Goal: Transaction & Acquisition: Purchase product/service

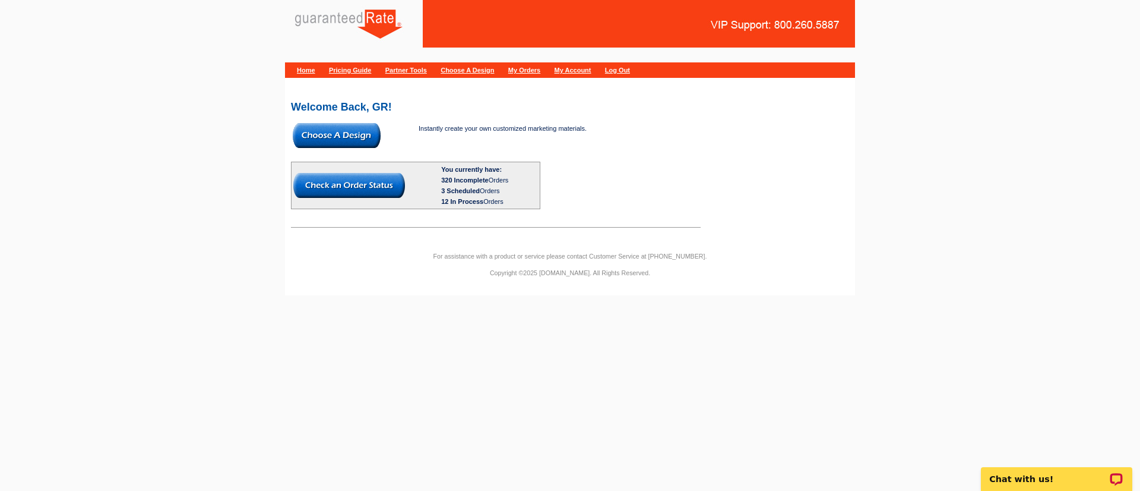
click at [325, 130] on img at bounding box center [337, 135] width 88 height 25
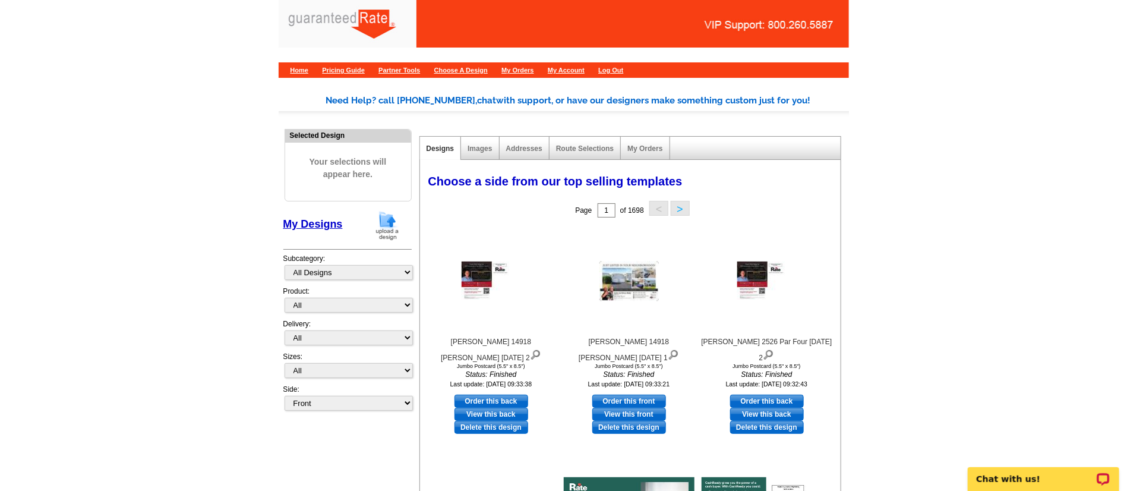
click at [387, 227] on img at bounding box center [387, 225] width 31 height 30
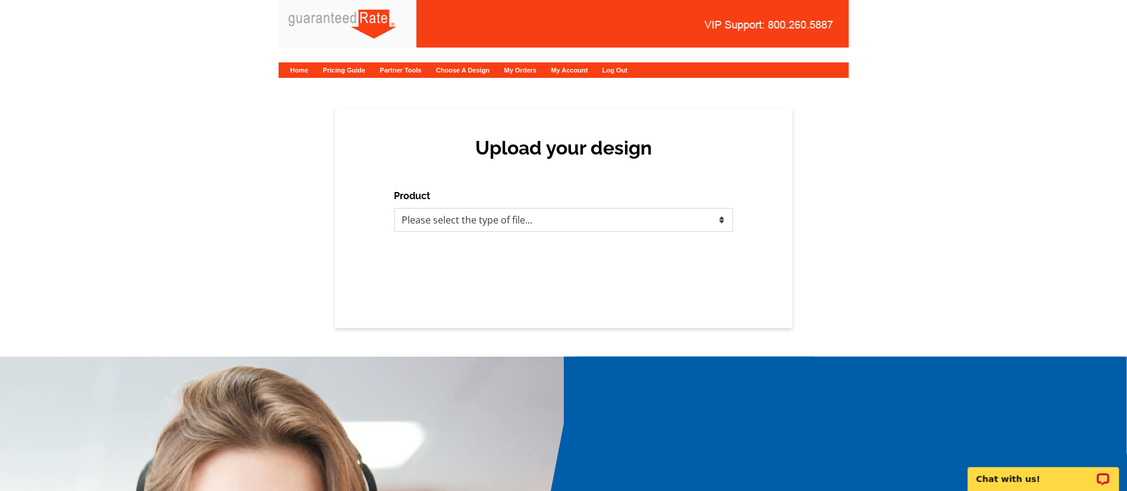
click at [517, 224] on select "Please select the type of file... Postcards Calendars Business Cards Letters an…" at bounding box center [563, 220] width 339 height 24
select select "3"
click at [394, 208] on select "Please select the type of file... Postcards Calendars Business Cards Letters an…" at bounding box center [563, 220] width 339 height 24
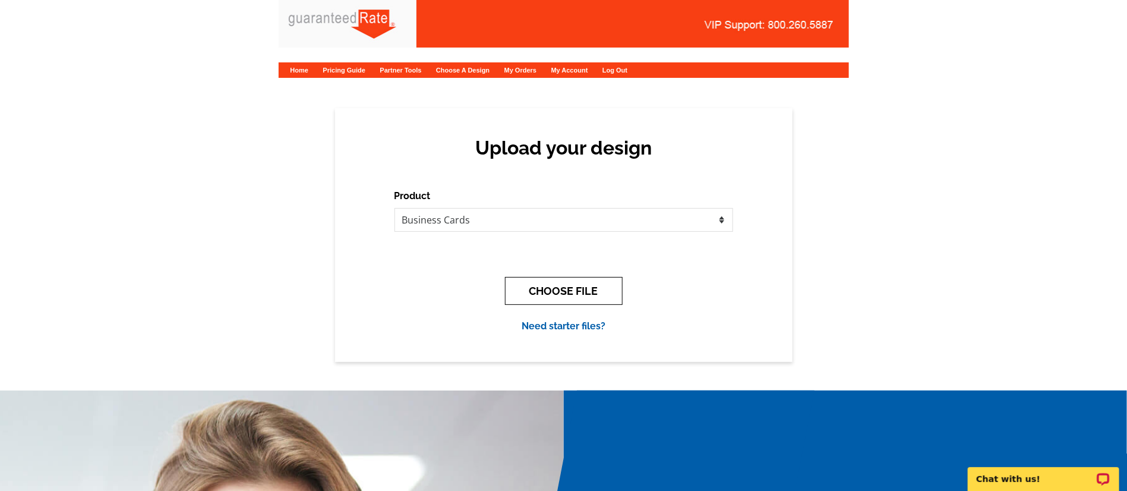
click at [559, 287] on button "CHOOSE FILE" at bounding box center [564, 291] width 118 height 28
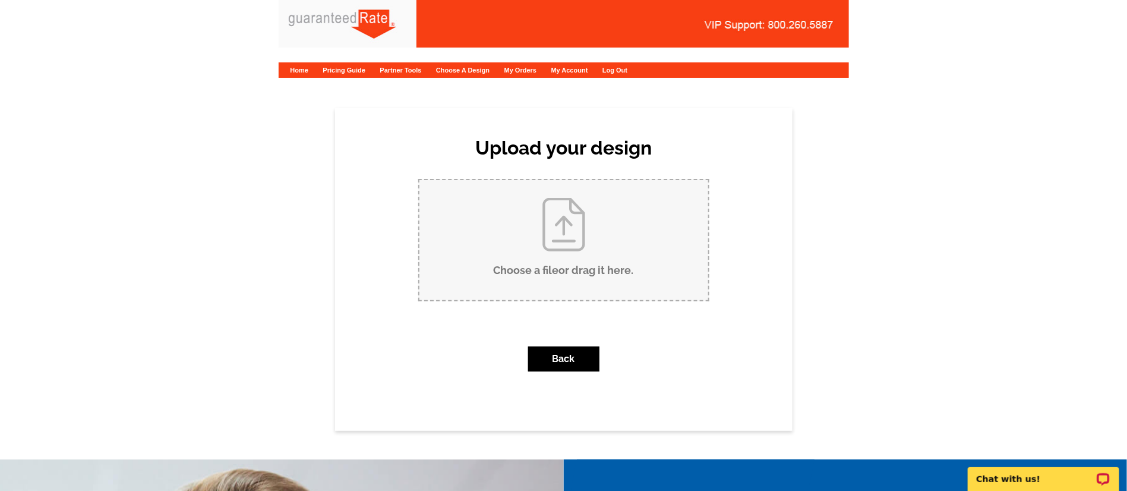
click at [635, 241] on input "Choose a file or drag it here ." at bounding box center [563, 240] width 289 height 120
type input "C:\fakepath\Craig LaBruno Business Card V1.pdf"
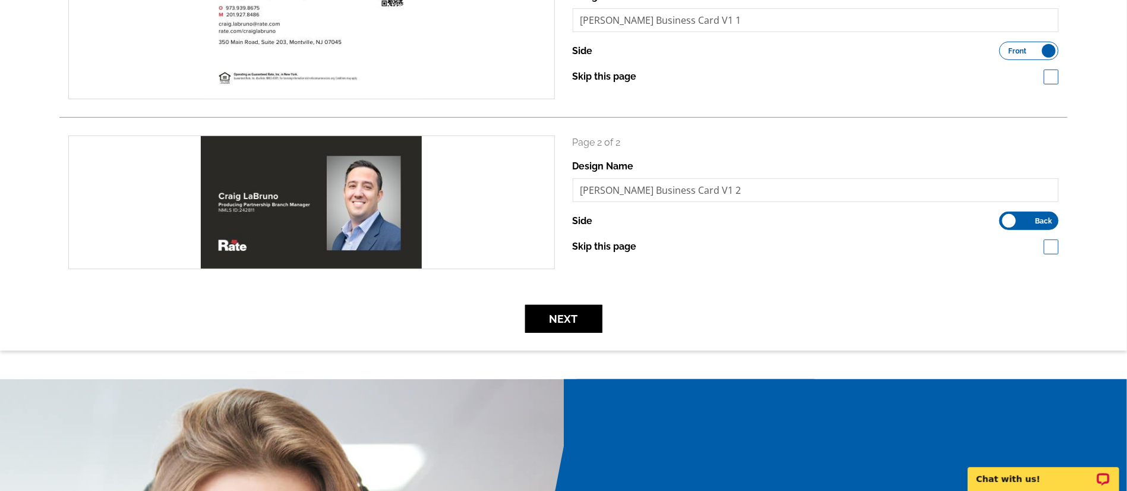
scroll to position [267, 0]
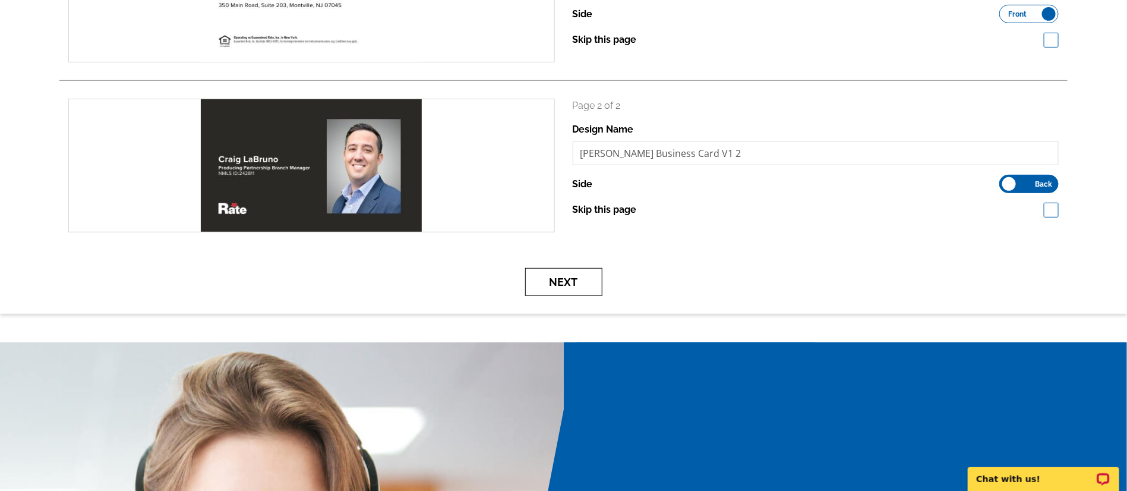
click at [562, 280] on button "Next" at bounding box center [563, 282] width 77 height 28
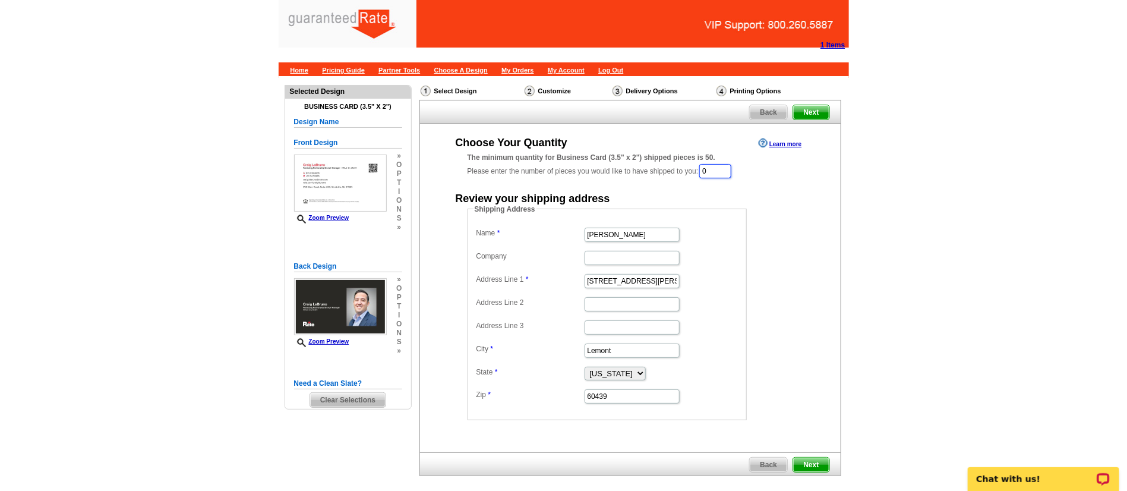
drag, startPoint x: 726, startPoint y: 166, endPoint x: 598, endPoint y: 163, distance: 128.3
click at [598, 163] on div "The minimum quantity for Business Card (3.5" x 2") shipped pieces is 50. Please…" at bounding box center [629, 165] width 325 height 27
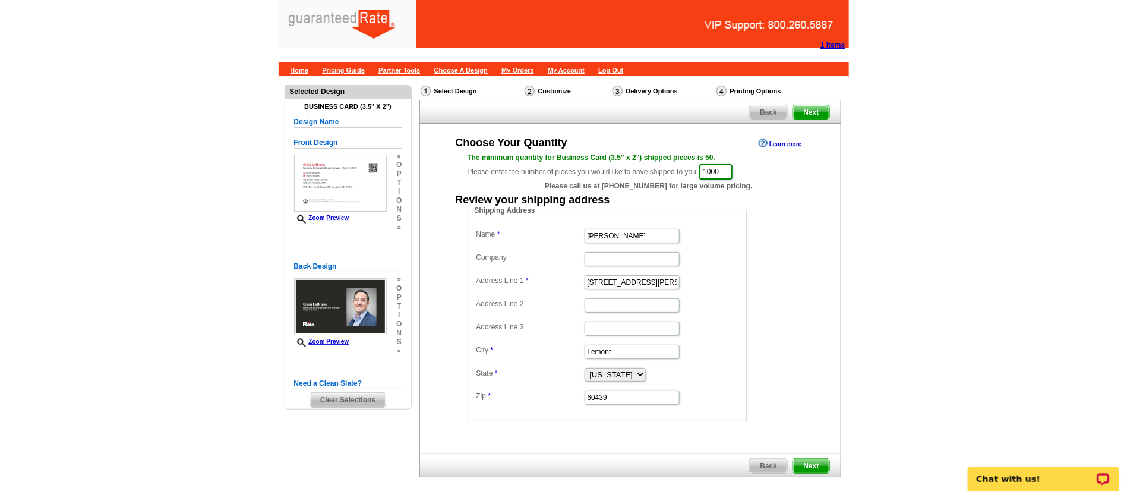
type input "1000"
drag, startPoint x: 658, startPoint y: 238, endPoint x: 426, endPoint y: 219, distance: 233.0
click at [426, 219] on div "Choose Your Quantity Learn more The minimum quantity for Business Card (3.5" x …" at bounding box center [630, 278] width 421 height 286
type input "[PERSON_NAME]"
drag, startPoint x: 665, startPoint y: 281, endPoint x: 479, endPoint y: 286, distance: 186.0
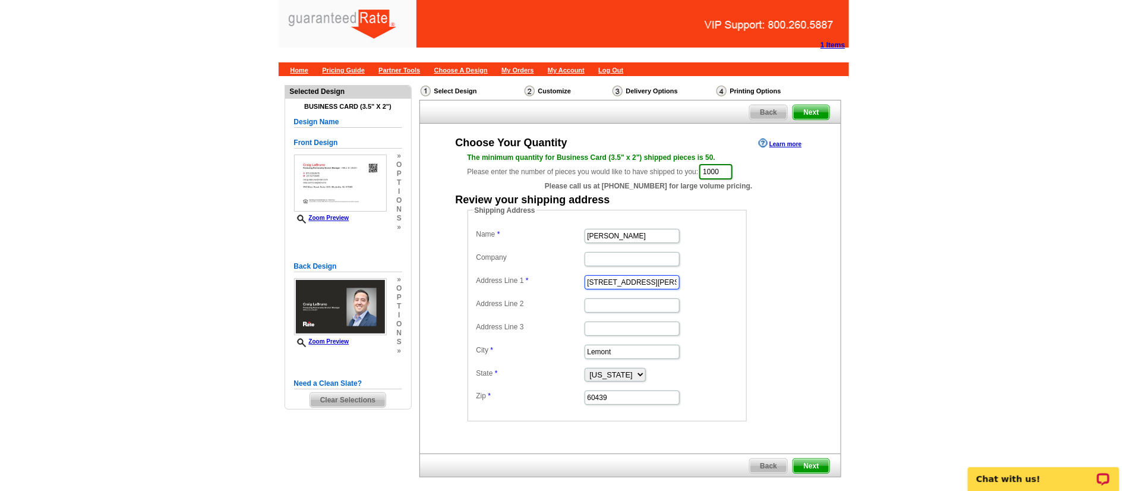
click at [479, 286] on dd "201 Stephen St." at bounding box center [606, 281] width 267 height 18
click at [612, 282] on input "Address Line 1" at bounding box center [631, 282] width 95 height 14
paste input "350 Main Road"
type input "350 Main Road"
click at [610, 306] on input "Address Line 2" at bounding box center [631, 305] width 95 height 14
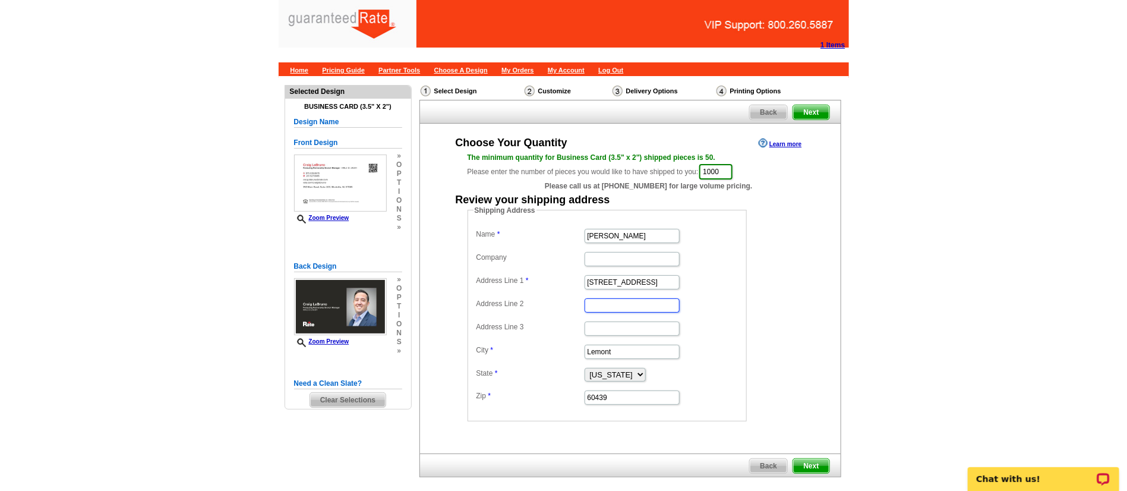
click at [597, 305] on input "Address Line 2" at bounding box center [631, 305] width 95 height 14
paste input "Suite 203"
type input "Suite 203"
click at [638, 350] on input "Lemont" at bounding box center [631, 351] width 95 height 14
type input "L"
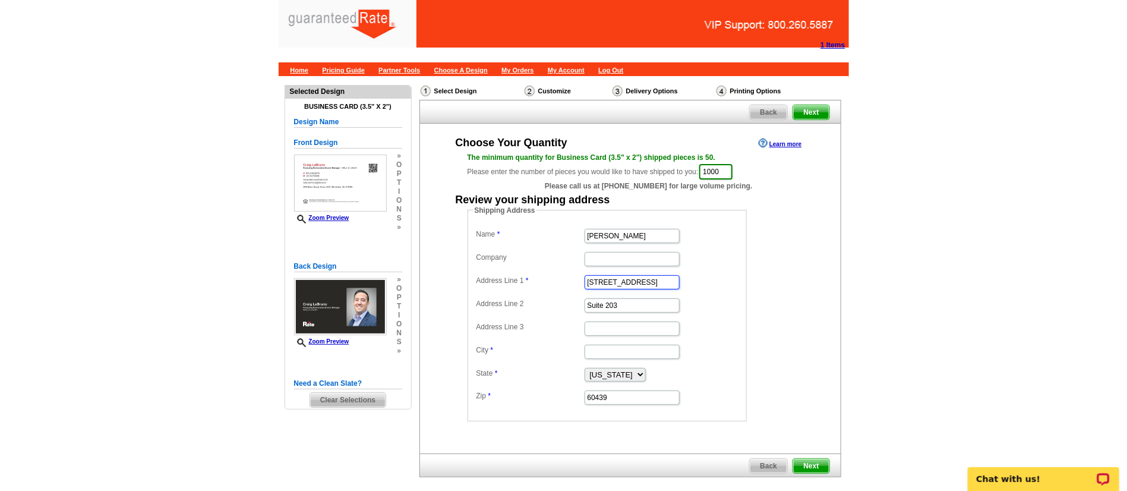
drag, startPoint x: 653, startPoint y: 283, endPoint x: 524, endPoint y: 288, distance: 128.4
click at [525, 288] on dd "350 Main Road" at bounding box center [606, 281] width 267 height 18
paste input "[STREET_ADDRESS]"
type input "[STREET_ADDRESS]"
drag, startPoint x: 640, startPoint y: 303, endPoint x: 504, endPoint y: 301, distance: 136.0
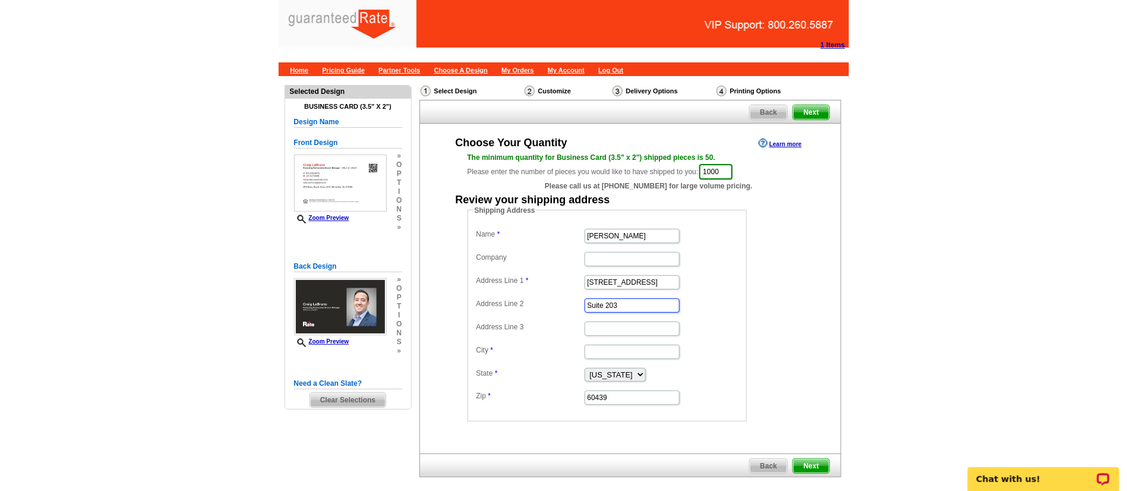
click at [509, 302] on dl "Name Craig LaBruno Company Address Line 1 631 Meadow Run Address Line 2 Suite 2…" at bounding box center [606, 316] width 267 height 180
click at [603, 349] on input "City" at bounding box center [631, 351] width 95 height 14
type input "Brick"
select select "NJ"
click at [634, 401] on input "60439" at bounding box center [631, 397] width 95 height 14
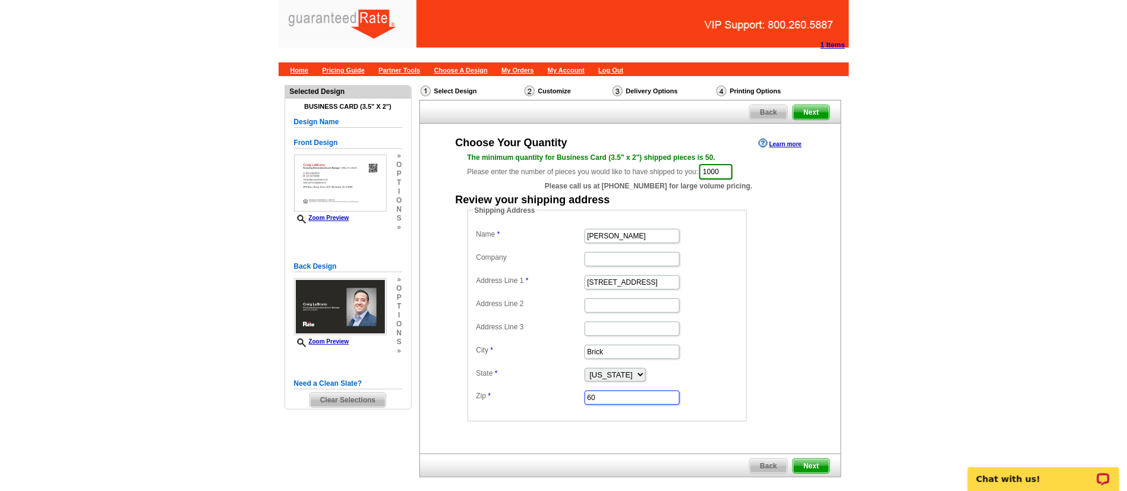
type input "6"
type input "08724"
click at [853, 259] on main "Need Help? call 800-260-5887, chat with support, or have our designers make som…" at bounding box center [563, 307] width 1127 height 463
click at [807, 460] on span "Next" at bounding box center [811, 466] width 36 height 14
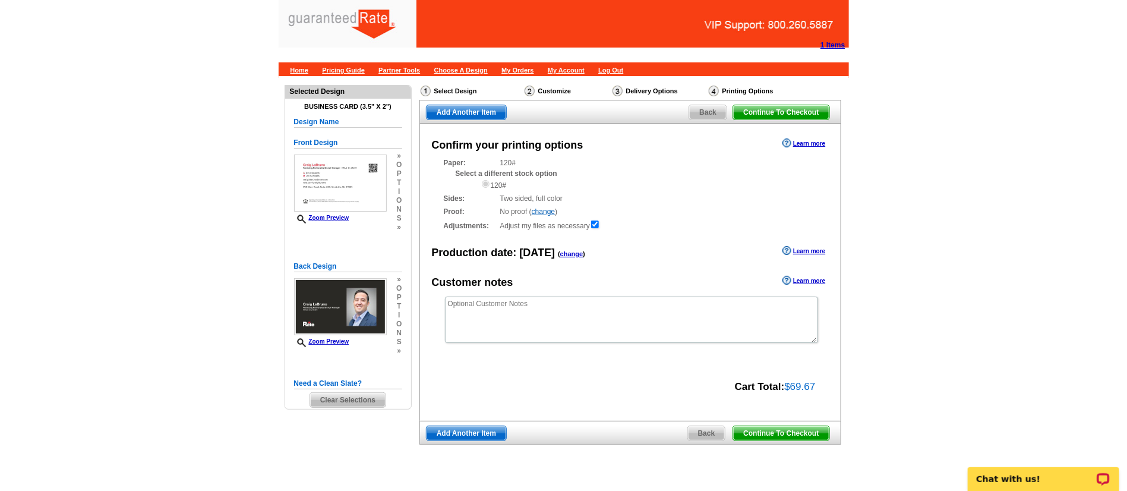
click at [709, 435] on span "Back" at bounding box center [706, 433] width 37 height 14
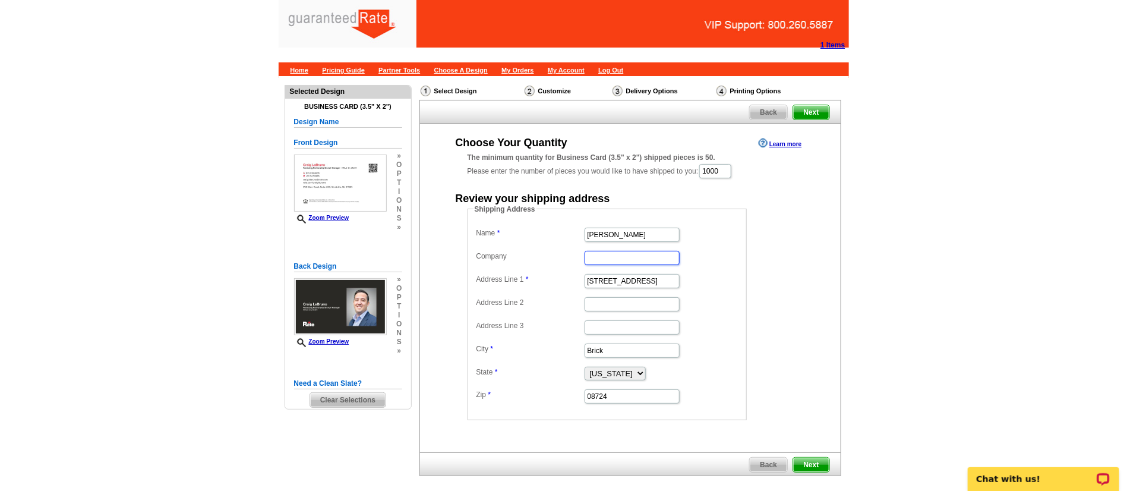
click at [622, 264] on input "Company" at bounding box center [631, 258] width 95 height 14
type input "Rate"
click at [725, 282] on dd "[STREET_ADDRESS]" at bounding box center [606, 280] width 267 height 18
click at [798, 463] on span "Next" at bounding box center [811, 464] width 36 height 14
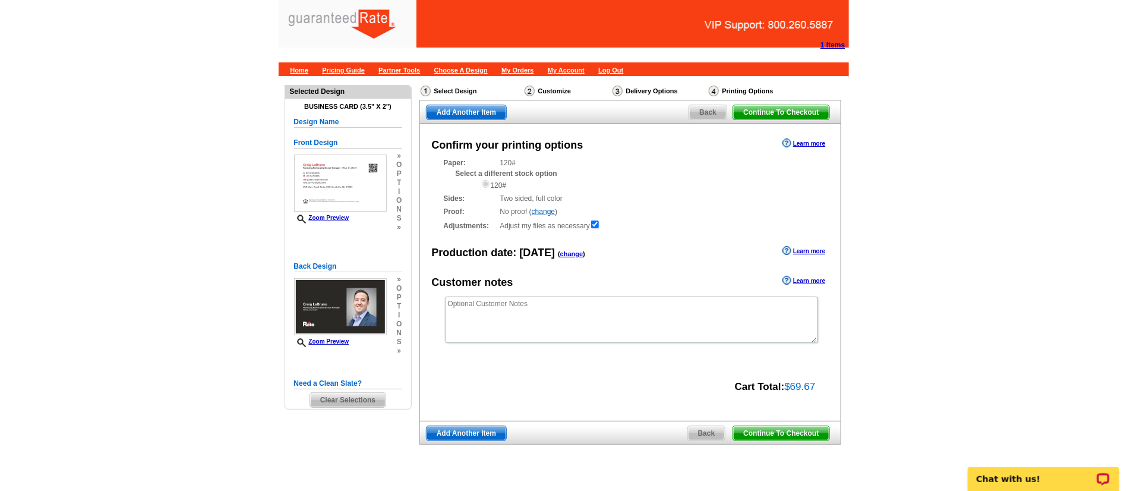
click at [801, 430] on span "Continue To Checkout" at bounding box center [781, 433] width 96 height 14
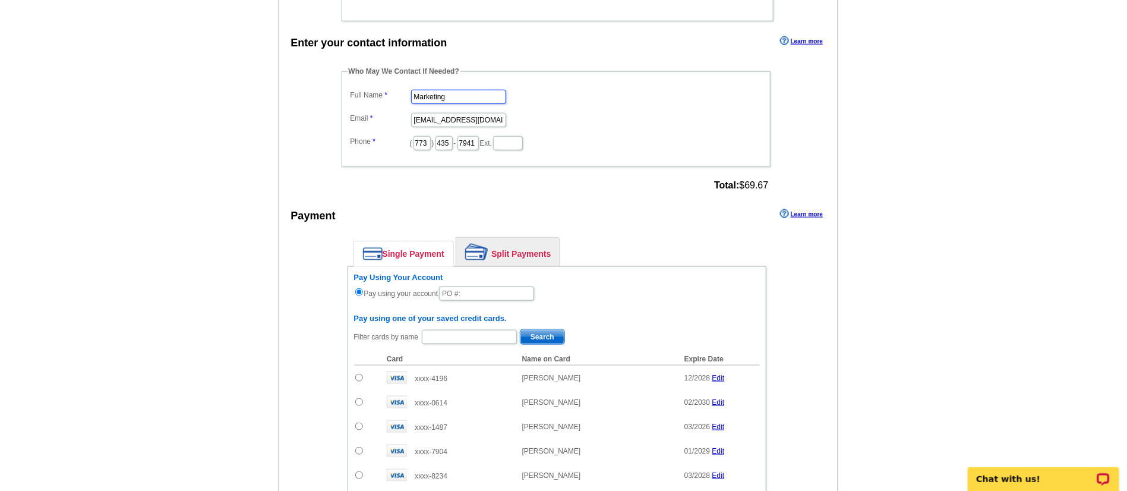
click at [463, 97] on input "Marketing" at bounding box center [458, 97] width 95 height 14
type input "M"
type input "[PERSON_NAME]"
type input "[PERSON_NAME][EMAIL_ADDRESS][PERSON_NAME][DOMAIN_NAME]"
drag, startPoint x: 429, startPoint y: 141, endPoint x: 321, endPoint y: 150, distance: 107.9
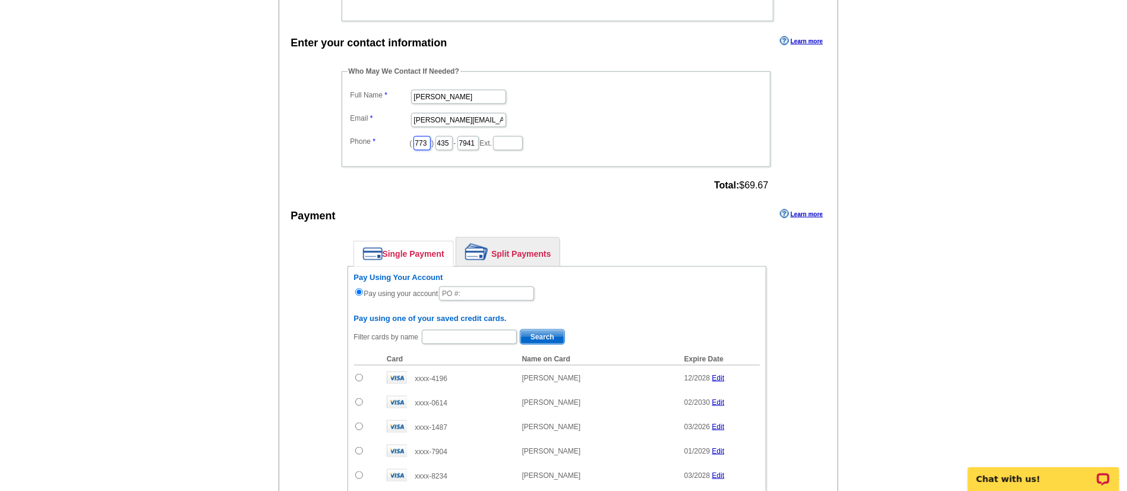
click at [321, 150] on div "Who May We Contact If Needed? Full Name [PERSON_NAME] Email [PERSON_NAME][EMAIL…" at bounding box center [557, 130] width 478 height 128
type input "312"
drag, startPoint x: 461, startPoint y: 137, endPoint x: 380, endPoint y: 155, distance: 83.4
click at [380, 155] on fieldset "Who May We Contact If Needed? Full Name [PERSON_NAME] Email [PERSON_NAME][EMAIL…" at bounding box center [556, 116] width 429 height 101
type input "509"
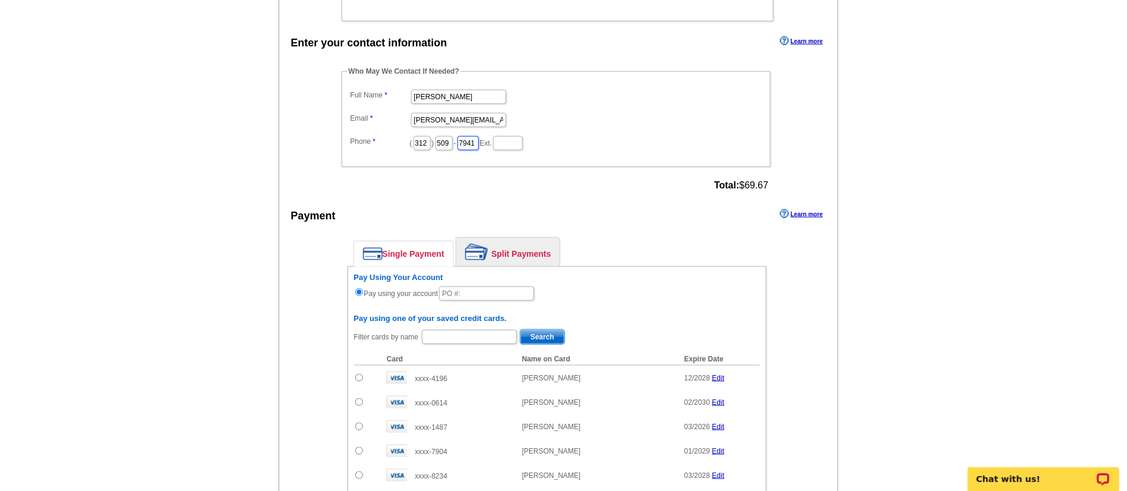
drag, startPoint x: 508, startPoint y: 141, endPoint x: 396, endPoint y: 144, distance: 112.3
click at [396, 144] on dl "Full Name [PERSON_NAME] Email [PERSON_NAME][EMAIL_ADDRESS][PERSON_NAME][DOMAIN_…" at bounding box center [555, 119] width 417 height 65
type input "4245"
click at [393, 144] on label "Phone" at bounding box center [379, 141] width 59 height 11
click at [454, 292] on input "text" at bounding box center [486, 293] width 95 height 14
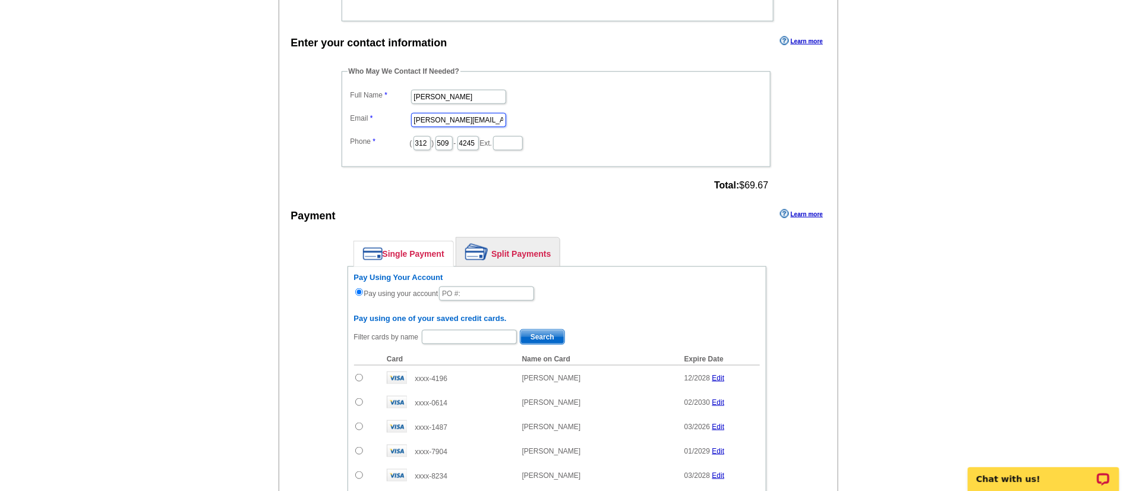
click at [499, 121] on input "[PERSON_NAME][EMAIL_ADDRESS][PERSON_NAME][DOMAIN_NAME]" at bounding box center [458, 120] width 95 height 14
type input "[PERSON_NAME][EMAIL_ADDRESS][PERSON_NAME][DOMAIN_NAME]"
click at [478, 292] on input "text" at bounding box center [486, 293] width 95 height 14
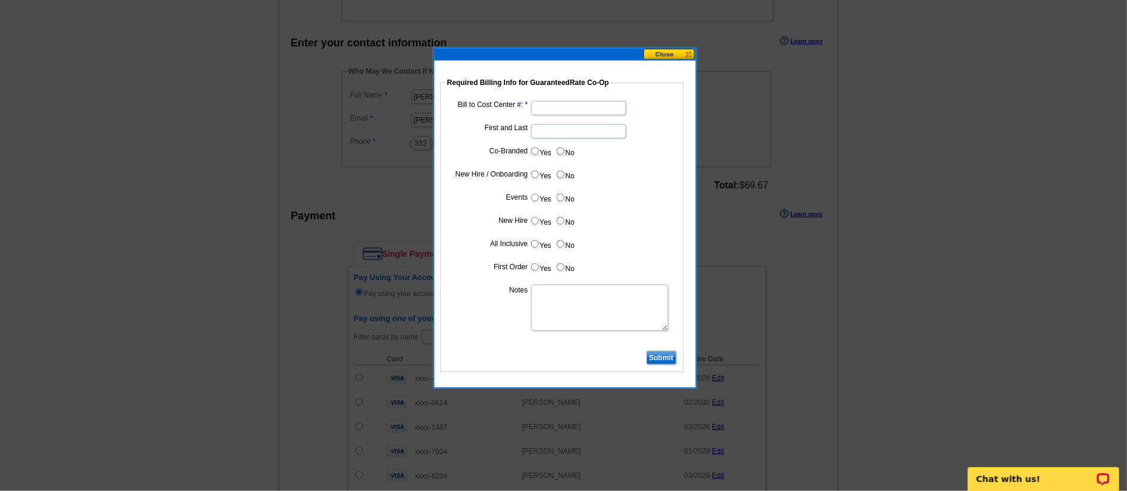
type input "08152025_DZ_1159"
click at [536, 106] on input "Bill to Cost Center #:" at bounding box center [578, 108] width 95 height 14
type input "5277"
click at [535, 134] on input "First and Last" at bounding box center [578, 131] width 95 height 14
type input "[PERSON_NAME]"
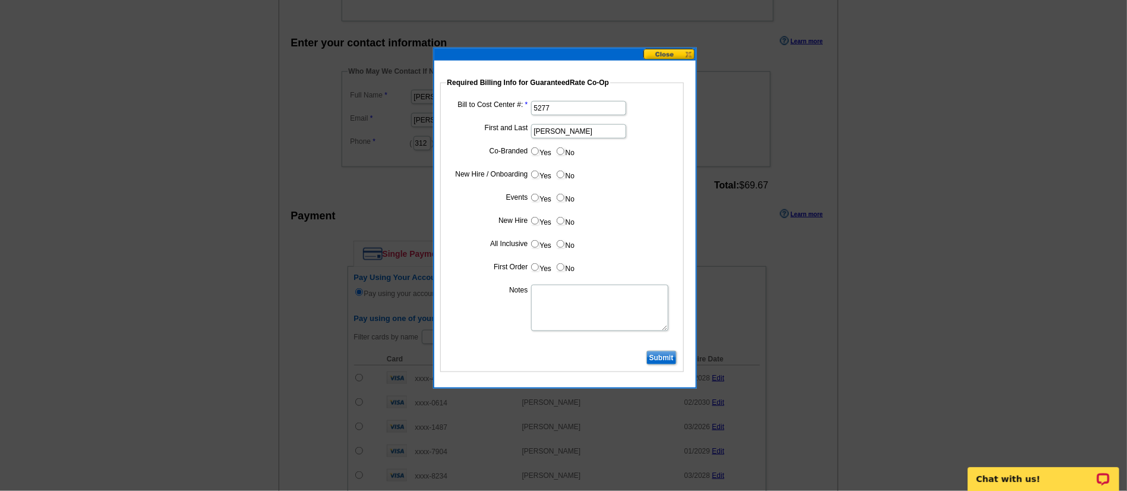
click at [558, 151] on input "No" at bounding box center [561, 151] width 8 height 8
radio input "true"
click at [529, 167] on dl "Bill to Cost Center #: 5277 First and Last [PERSON_NAME] Co-Branded Yes No Cost…" at bounding box center [562, 222] width 232 height 249
click at [532, 178] on input "Yes" at bounding box center [535, 174] width 8 height 8
radio input "true"
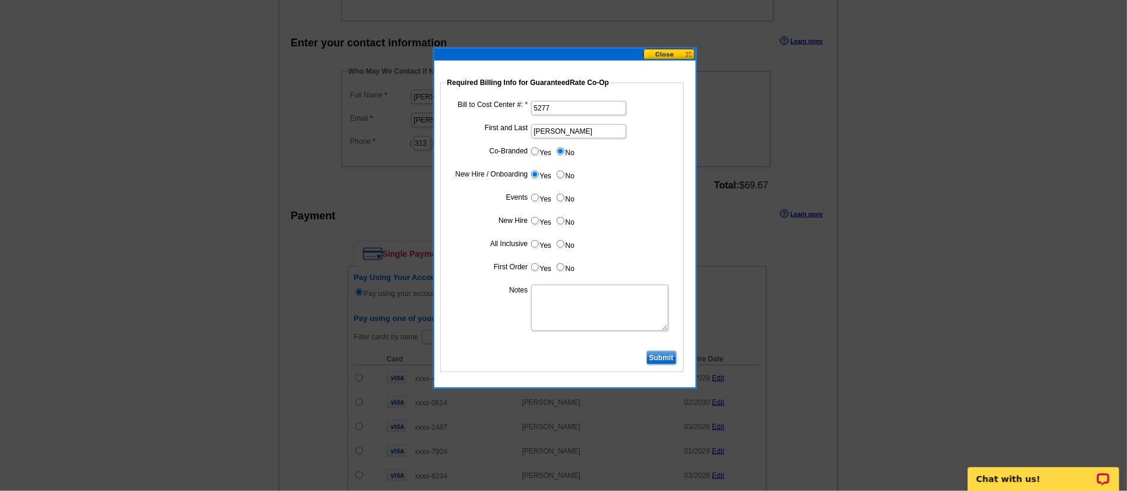
click at [561, 194] on input "No" at bounding box center [561, 198] width 8 height 8
radio input "true"
click at [531, 219] on input "Yes" at bounding box center [535, 221] width 8 height 8
radio input "true"
click at [557, 241] on input "No" at bounding box center [561, 244] width 8 height 8
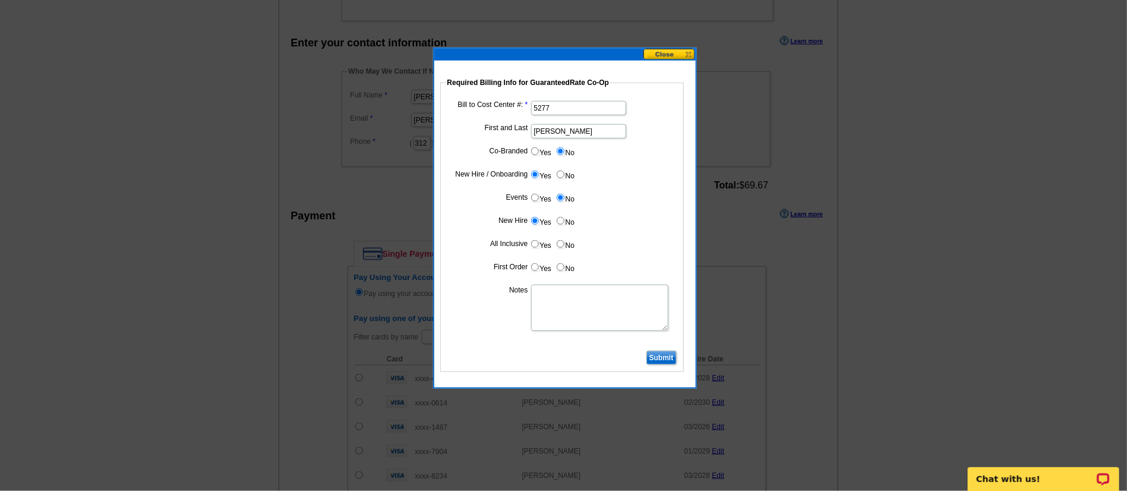
radio input "true"
click at [530, 264] on label "Yes" at bounding box center [541, 267] width 22 height 14
click at [531, 264] on input "Yes" at bounding box center [535, 267] width 8 height 8
radio input "true"
click at [549, 298] on textarea "Notes" at bounding box center [599, 308] width 137 height 46
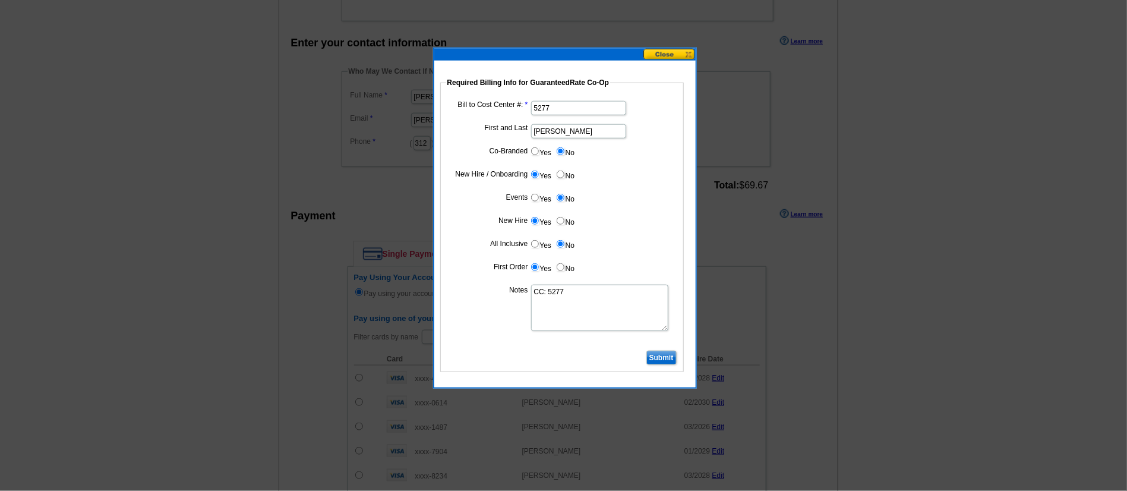
type textarea "CC: 5277"
click at [663, 354] on input "Submit" at bounding box center [661, 357] width 30 height 14
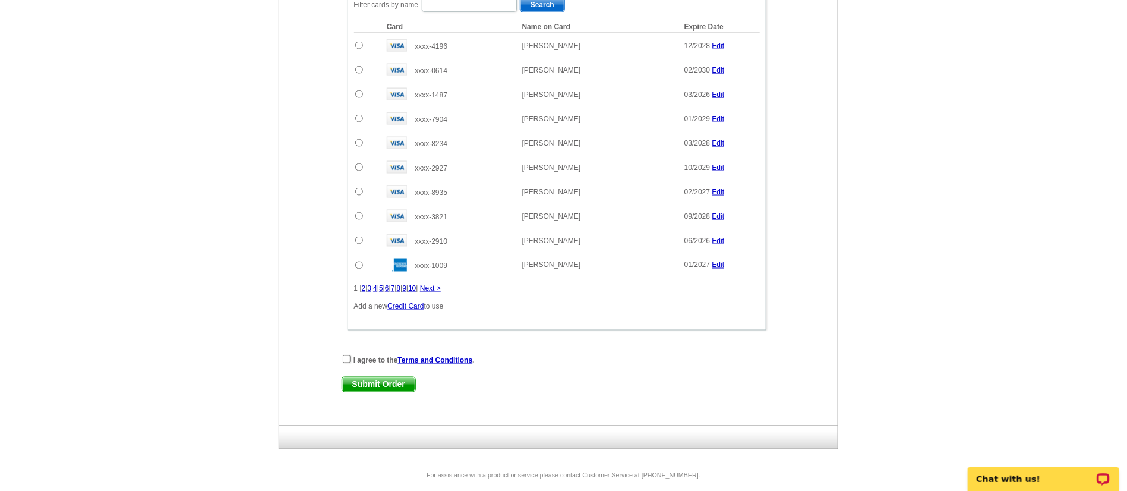
scroll to position [893, 0]
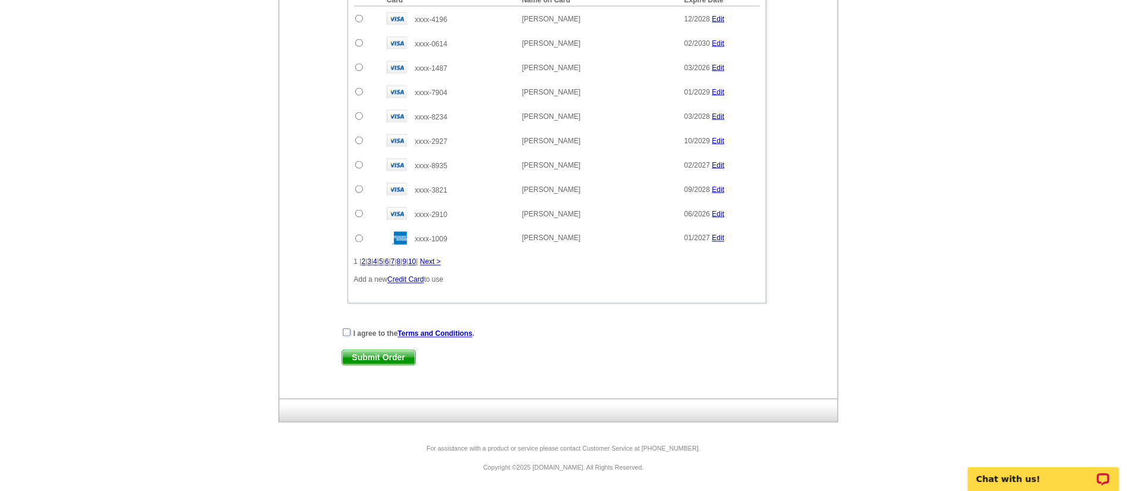
click at [346, 334] on input "checkbox" at bounding box center [347, 332] width 8 height 8
checkbox input "true"
click at [374, 352] on span "Submit Order" at bounding box center [378, 357] width 73 height 14
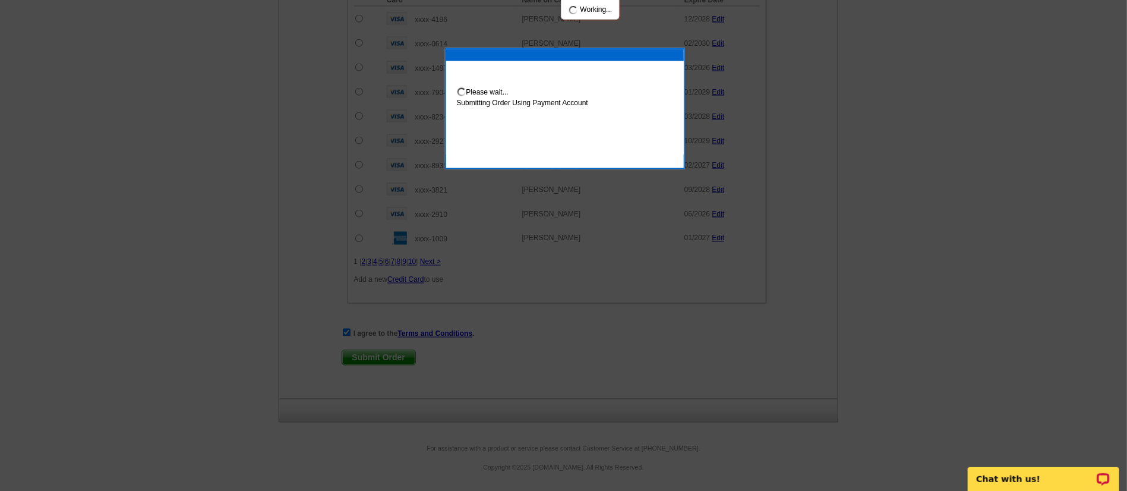
scroll to position [953, 0]
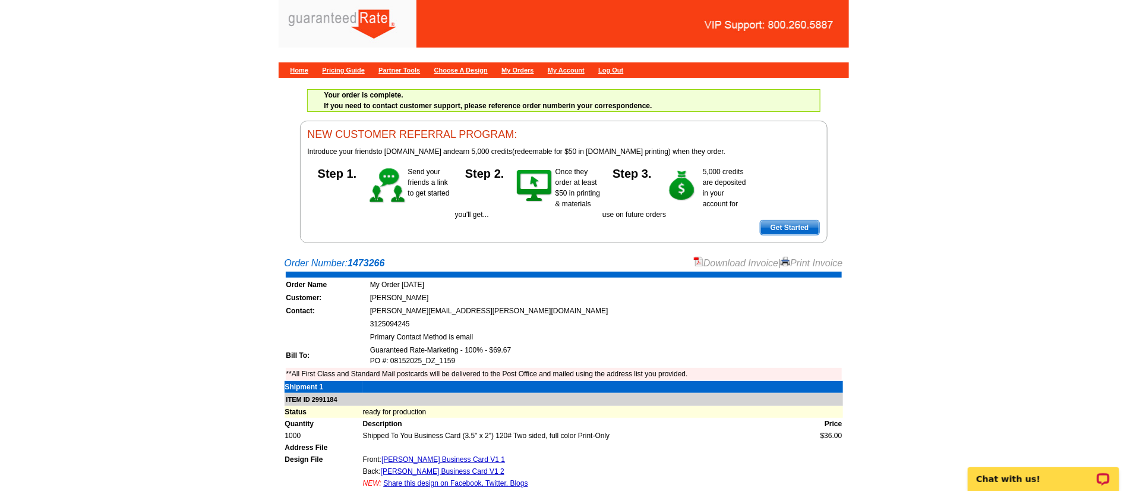
click at [722, 258] on link "Download Invoice" at bounding box center [736, 263] width 84 height 10
